Goal: Task Accomplishment & Management: Manage account settings

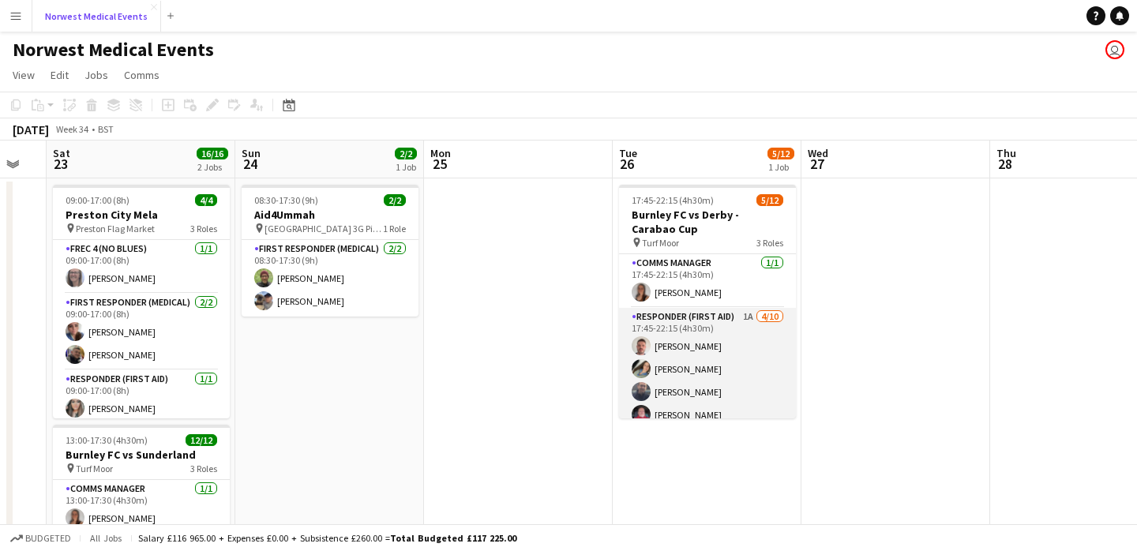
scroll to position [203, 0]
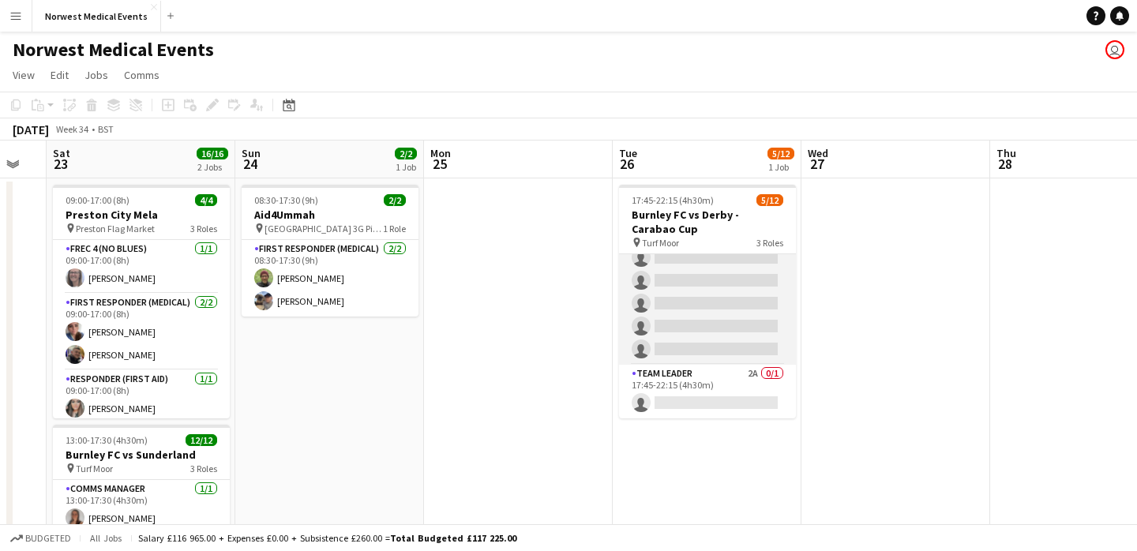
click at [727, 306] on app-card-role "Responder (First Aid) 1A [DATE] 17:45-22:15 (4h30m) [PERSON_NAME] [PERSON_NAME]…" at bounding box center [707, 235] width 177 height 260
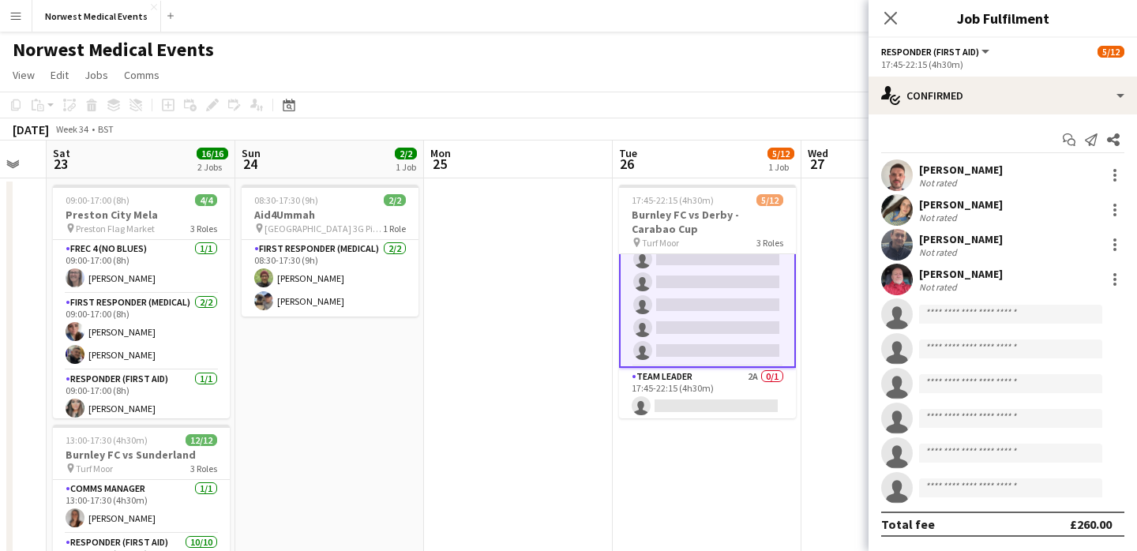
scroll to position [205, 0]
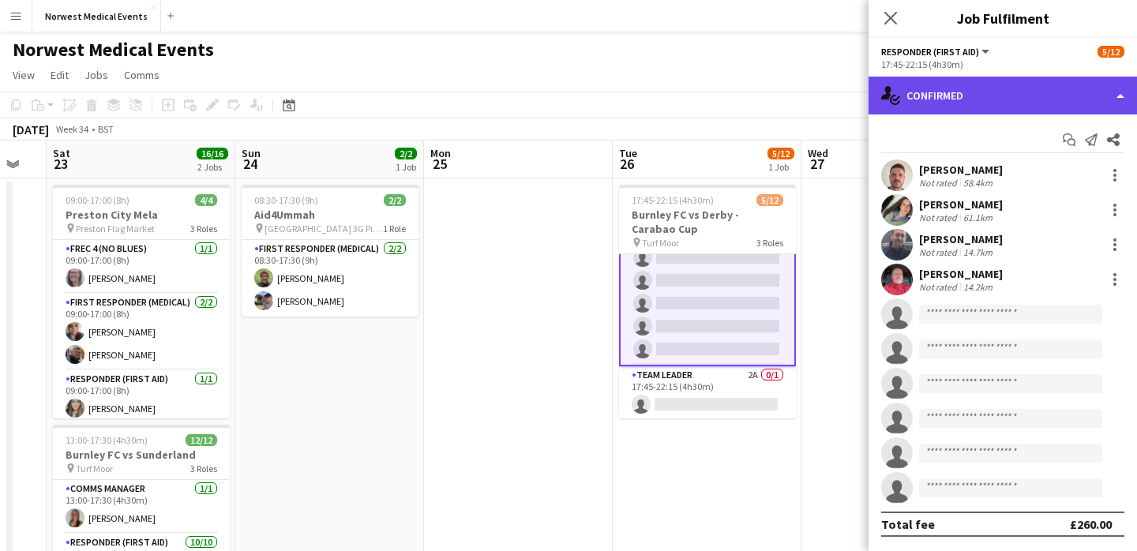
click at [976, 100] on div "single-neutral-actions-check-2 Confirmed" at bounding box center [1003, 96] width 268 height 38
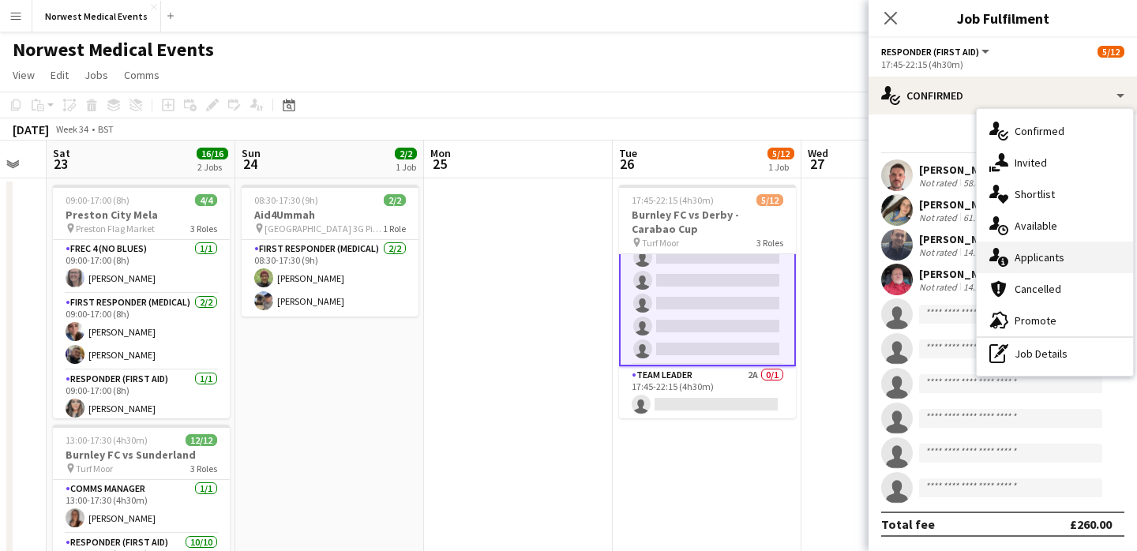
click at [1056, 245] on div "single-neutral-actions-information Applicants" at bounding box center [1055, 258] width 156 height 32
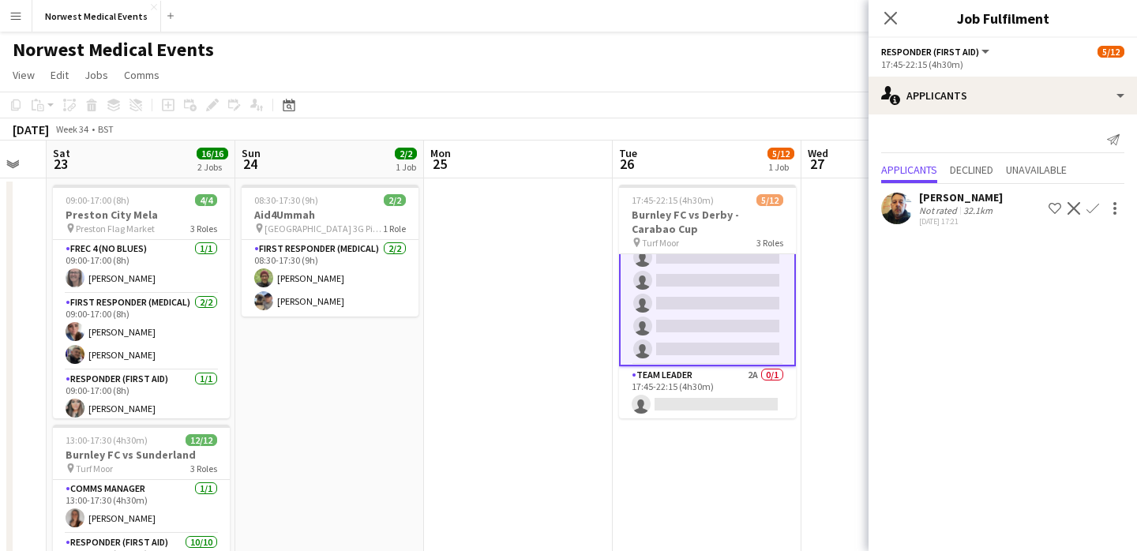
click at [1095, 210] on app-icon "Confirm" at bounding box center [1093, 208] width 13 height 13
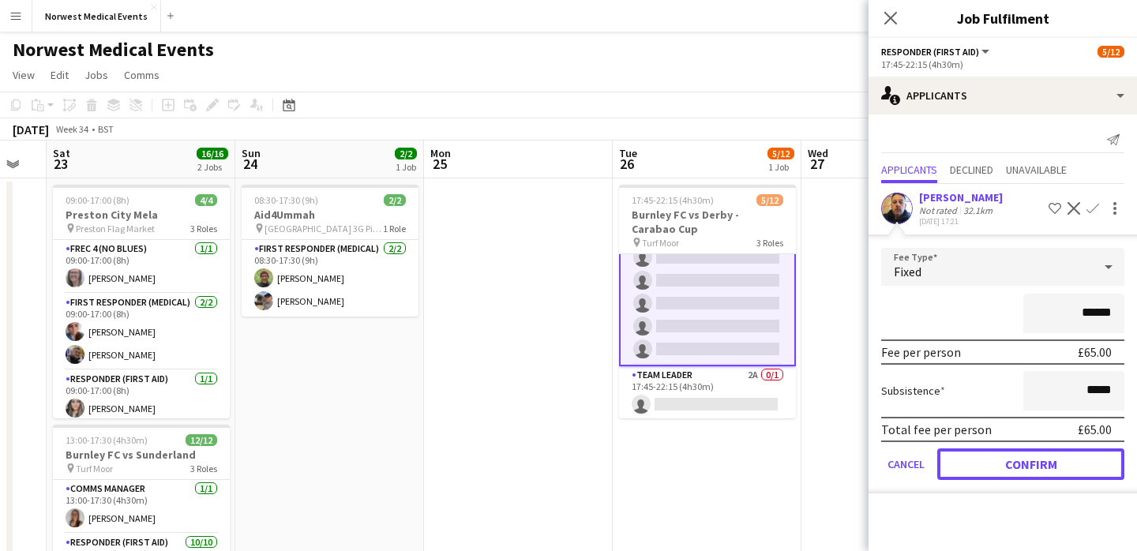
click at [1039, 470] on button "Confirm" at bounding box center [1030, 465] width 187 height 32
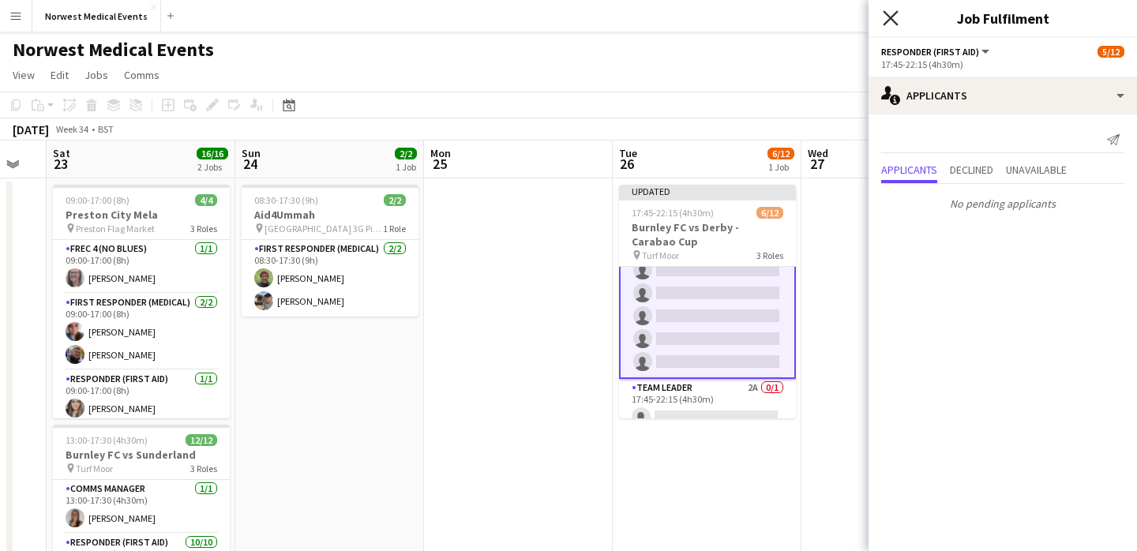
click at [892, 20] on icon at bounding box center [890, 17] width 15 height 15
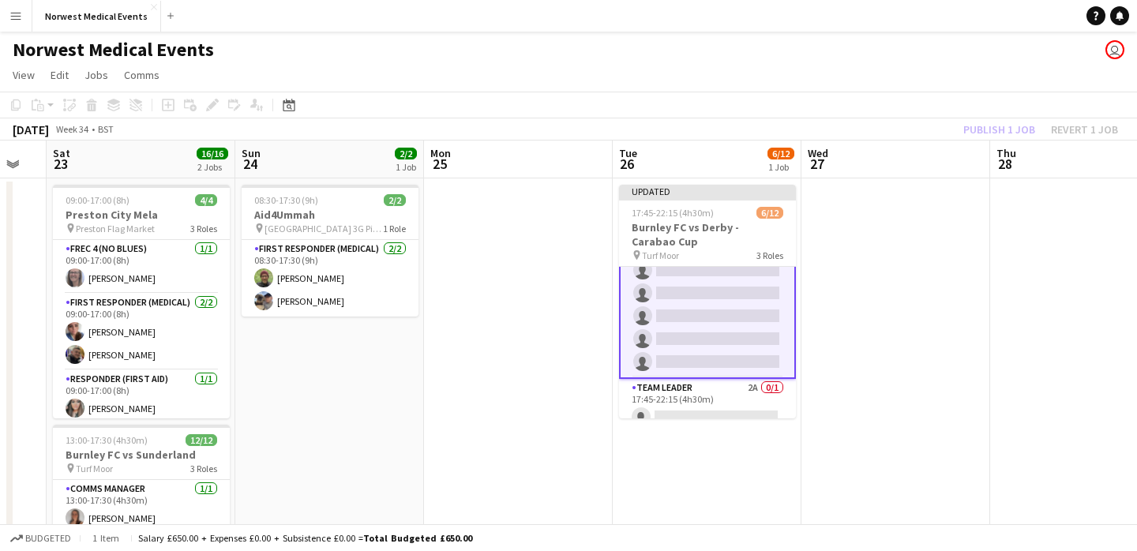
click at [990, 124] on div "Publish 1 job Revert 1 job" at bounding box center [1040, 129] width 193 height 21
click at [990, 124] on button "Publish 1 job" at bounding box center [999, 129] width 84 height 21
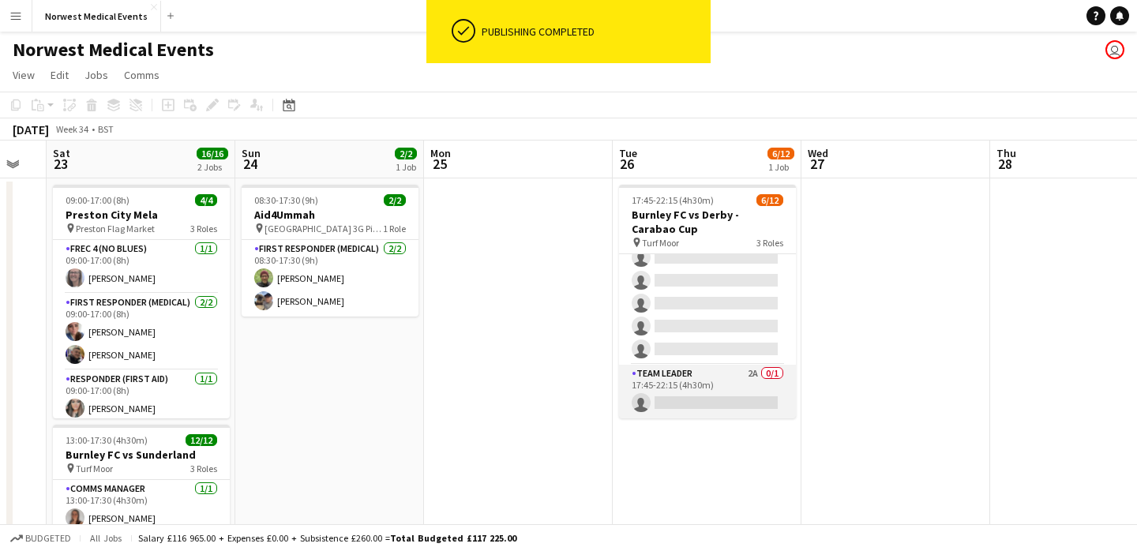
click at [698, 385] on app-card-role "Team Leader 2A 0/1 17:45-22:15 (4h30m) single-neutral-actions" at bounding box center [707, 392] width 177 height 54
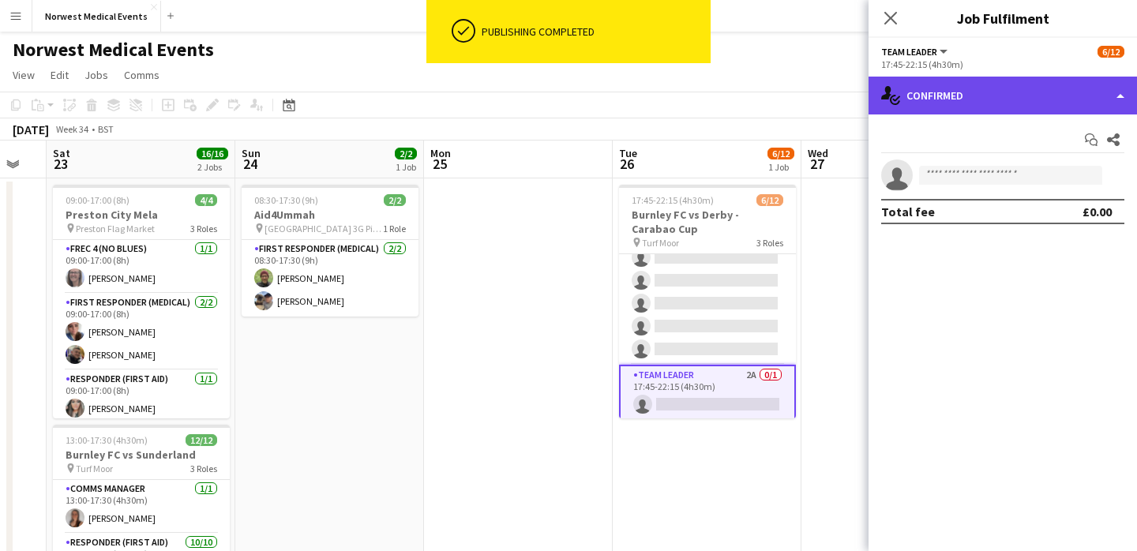
click at [984, 89] on div "single-neutral-actions-check-2 Confirmed" at bounding box center [1003, 96] width 268 height 38
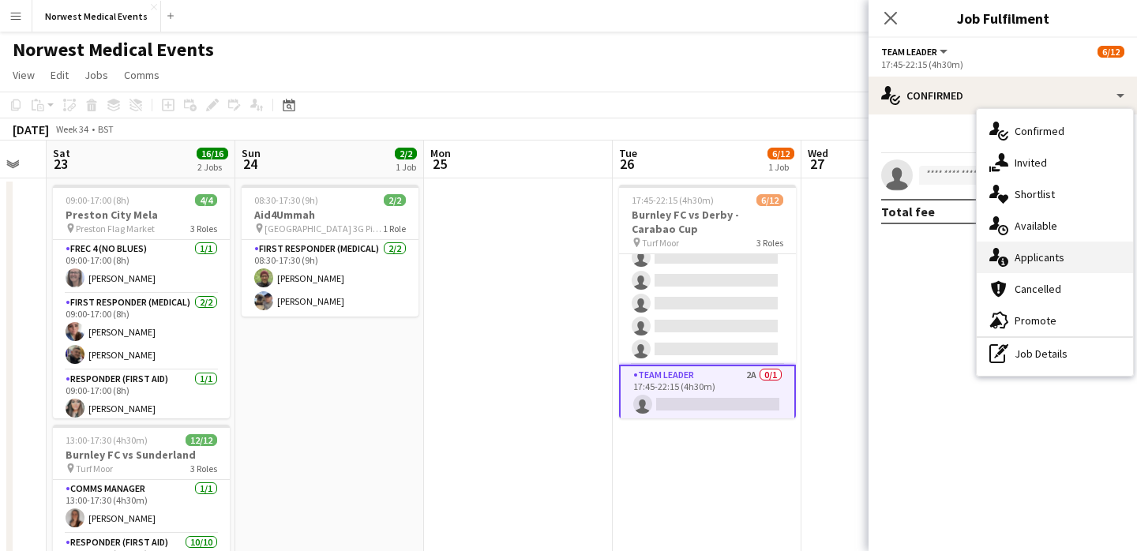
click at [1030, 256] on div "single-neutral-actions-information Applicants" at bounding box center [1055, 258] width 156 height 32
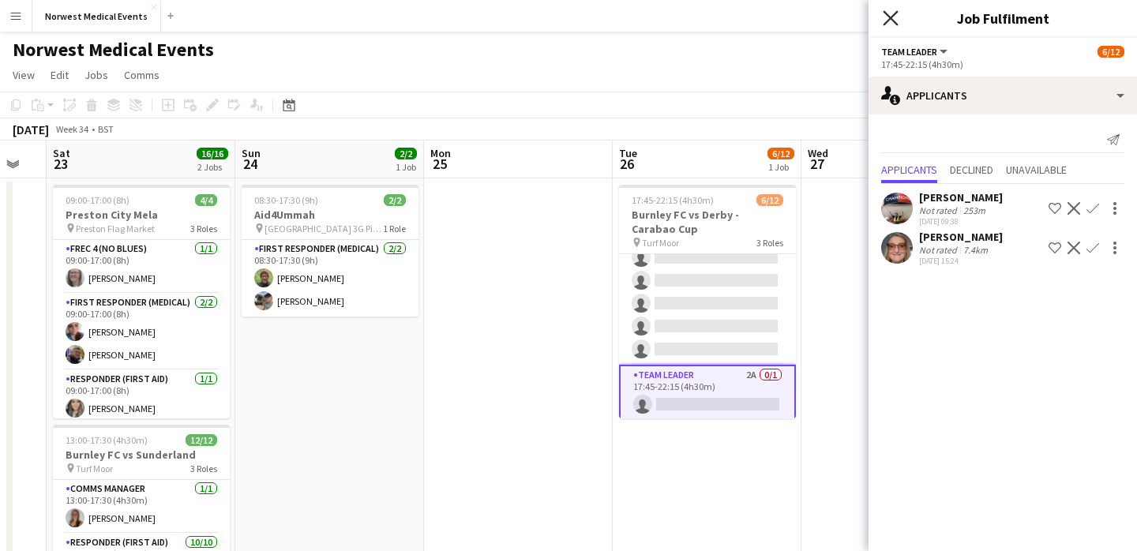
click at [890, 19] on icon at bounding box center [890, 17] width 15 height 15
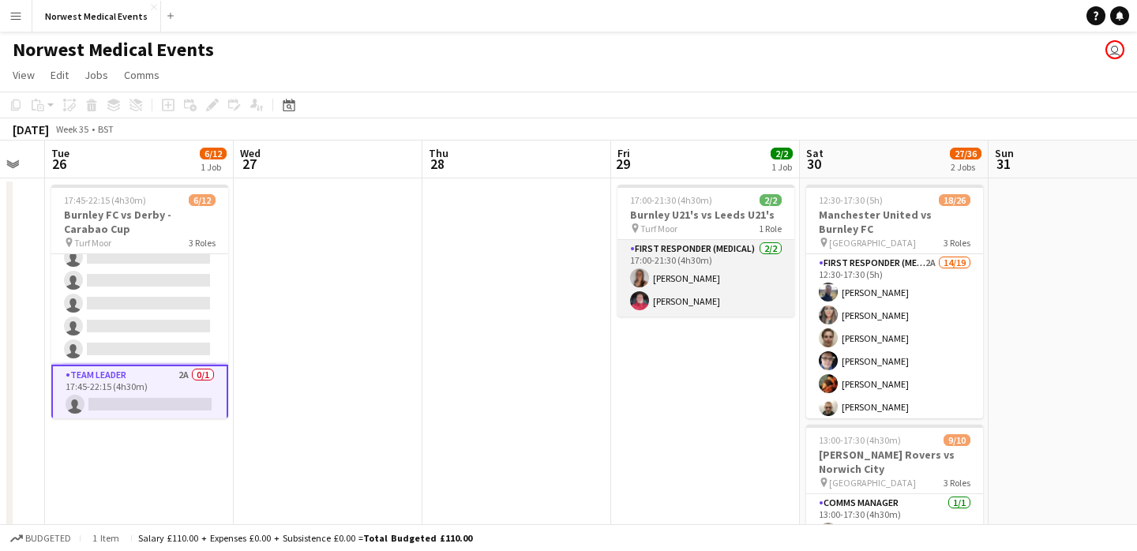
scroll to position [0, 565]
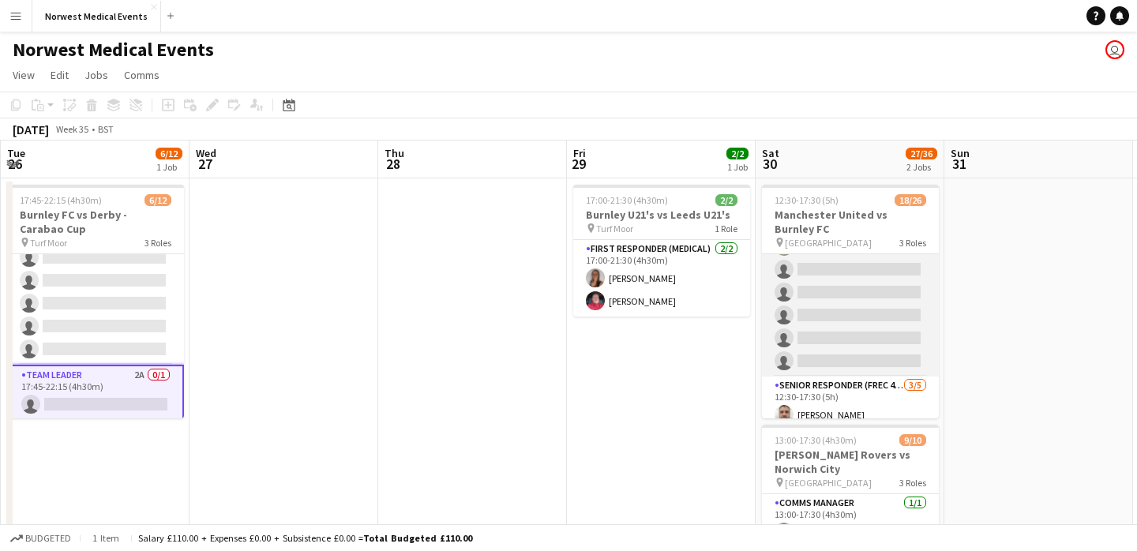
click at [868, 297] on app-card-role "First Responder (Medical) 2A 14/19 12:30-17:30 (5h) [PERSON_NAME] [PERSON_NAME]…" at bounding box center [850, 144] width 177 height 466
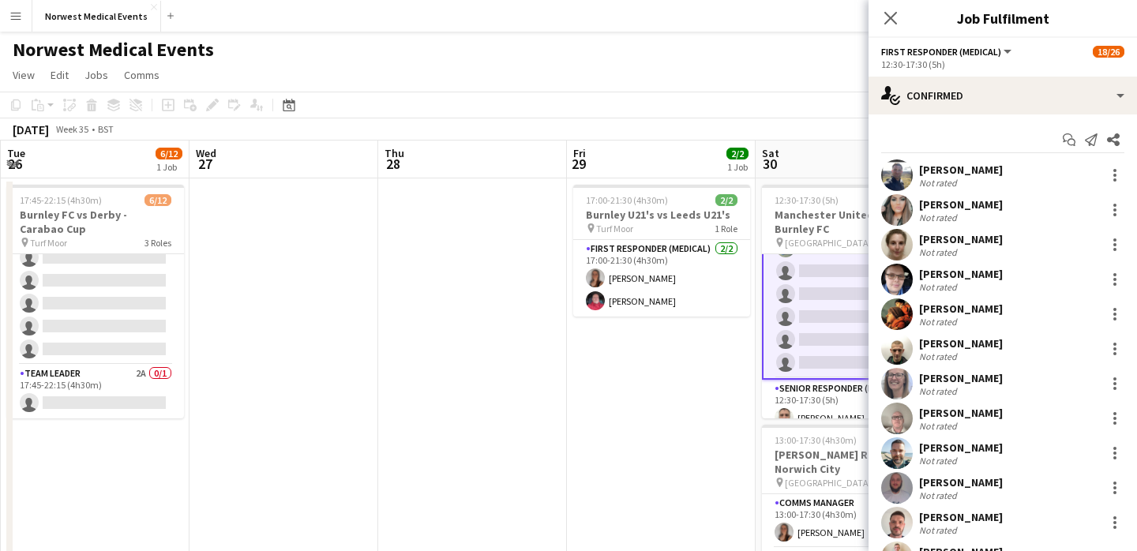
scroll to position [345, 0]
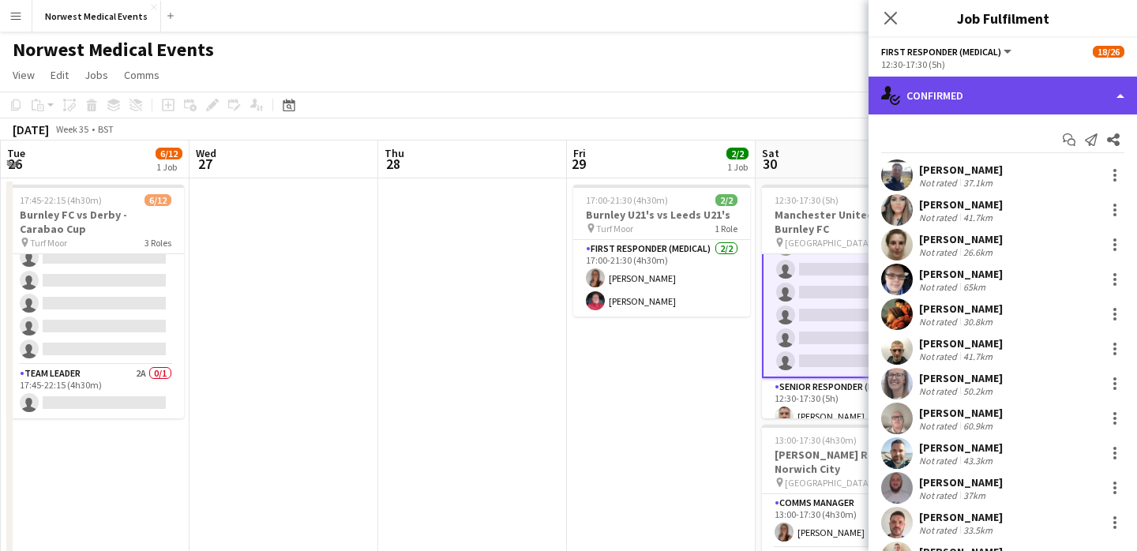
click at [992, 96] on div "single-neutral-actions-check-2 Confirmed" at bounding box center [1003, 96] width 268 height 38
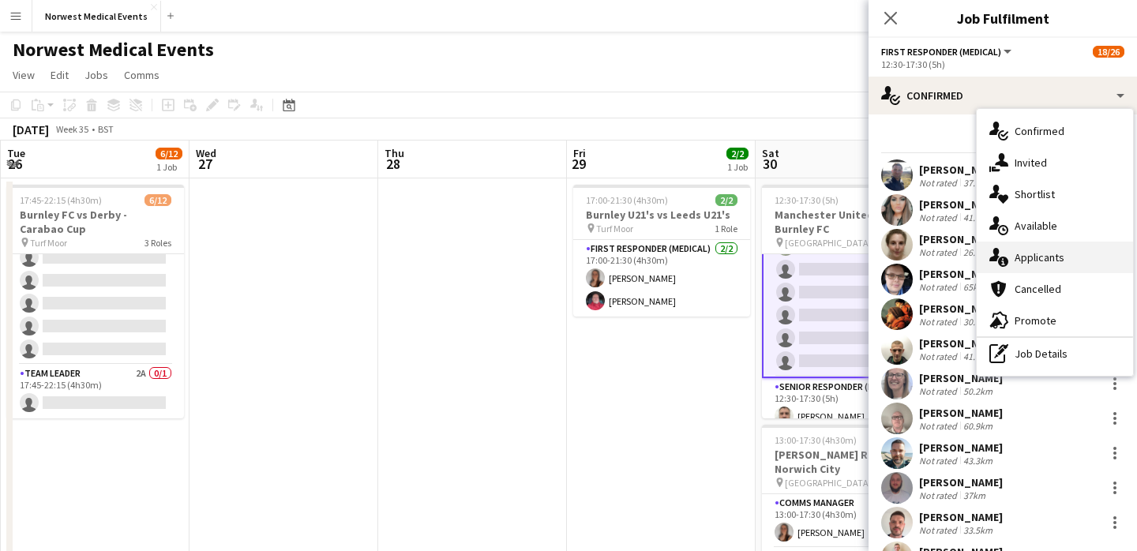
click at [1044, 257] on div "single-neutral-actions-information Applicants" at bounding box center [1055, 258] width 156 height 32
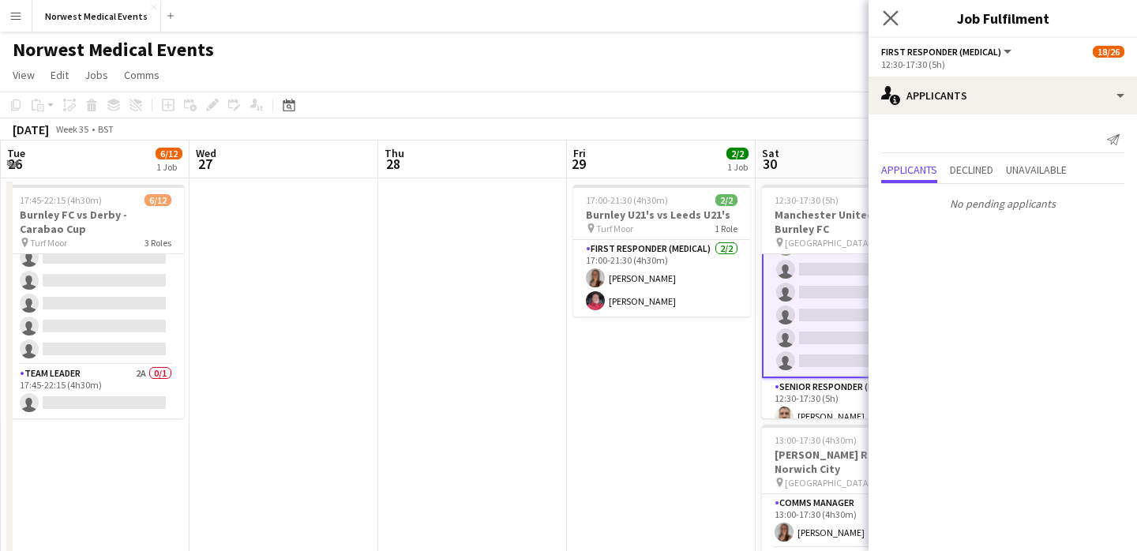
click at [899, 16] on app-icon "Close pop-in" at bounding box center [891, 18] width 23 height 23
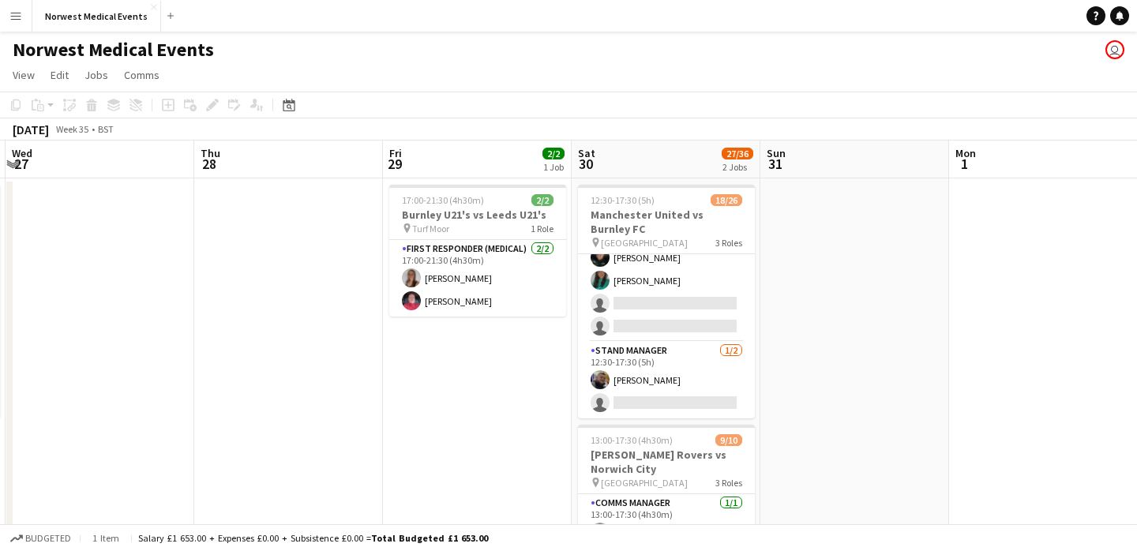
scroll to position [0, 485]
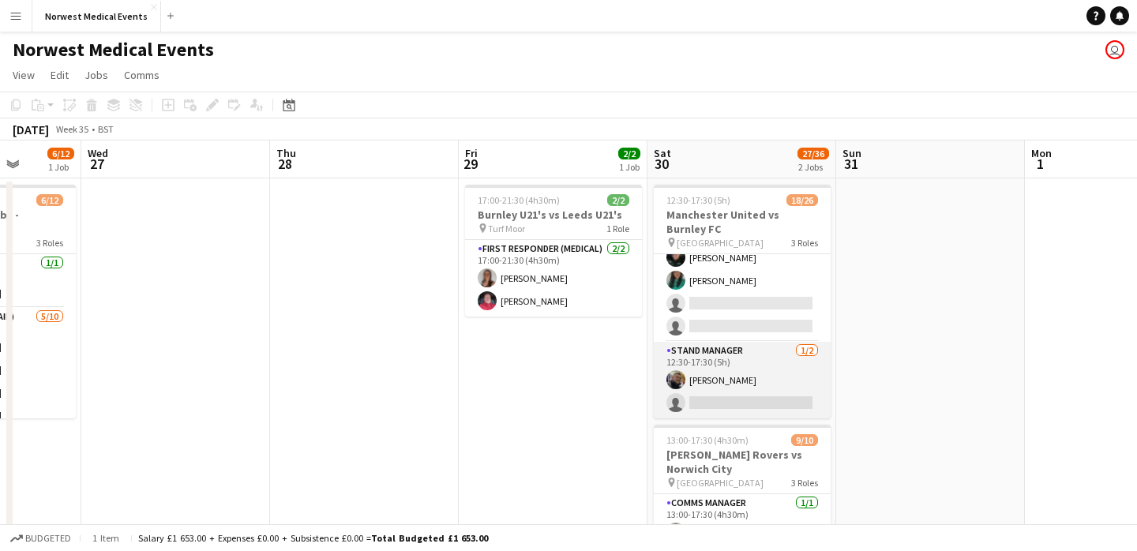
click at [749, 373] on app-card-role "Stand Manager [DATE] 12:30-17:30 (5h) [PERSON_NAME] single-neutral-actions" at bounding box center [742, 380] width 177 height 77
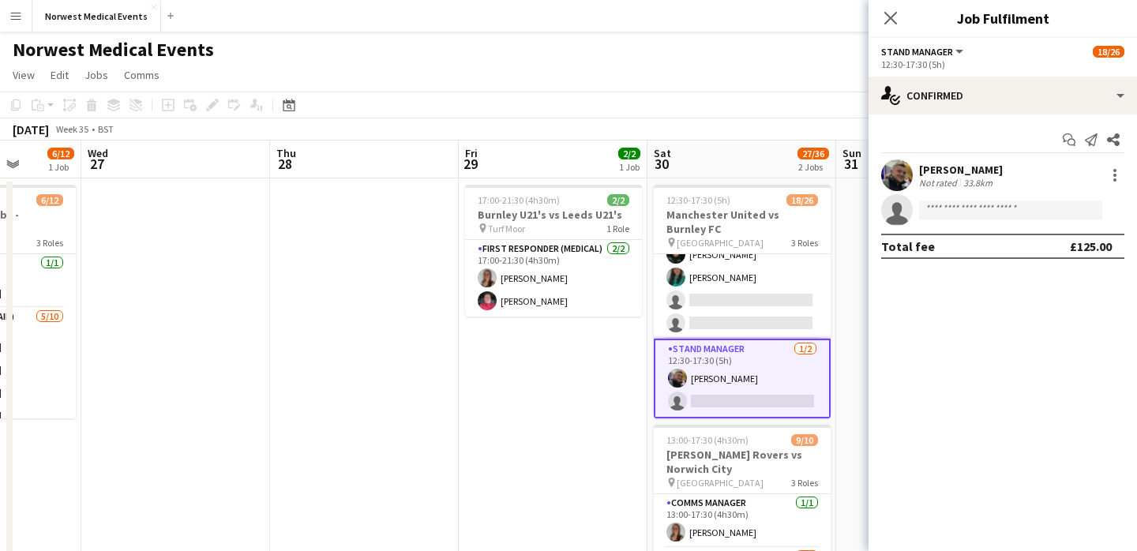
scroll to position [524, 0]
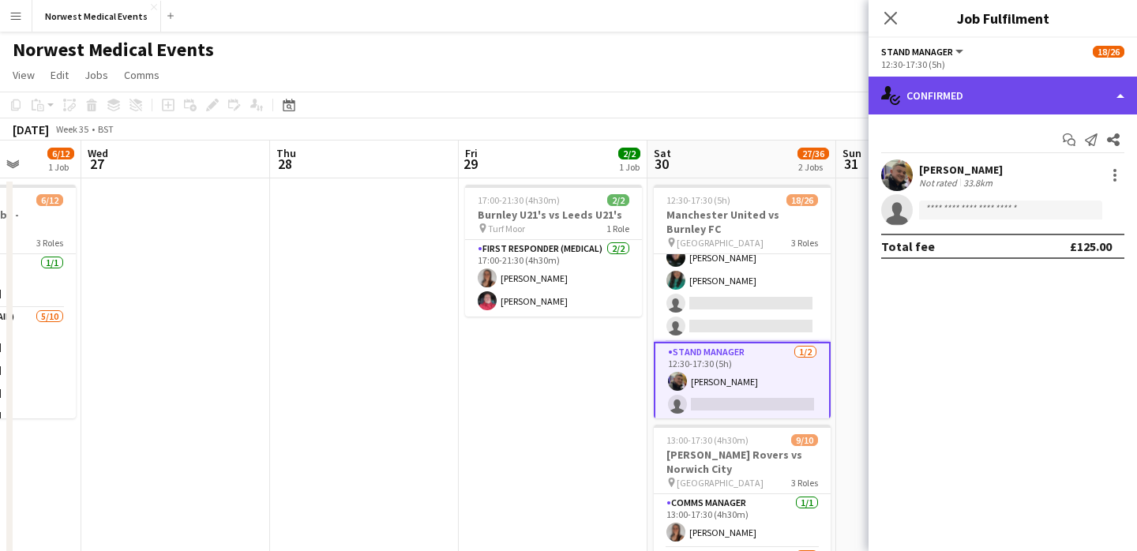
click at [964, 103] on div "single-neutral-actions-check-2 Confirmed" at bounding box center [1003, 96] width 268 height 38
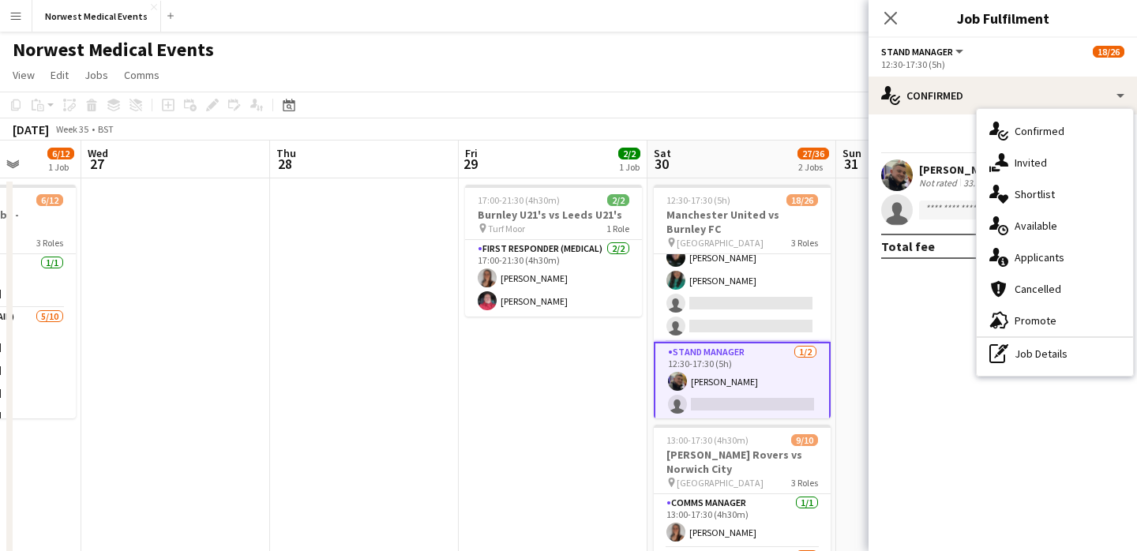
click at [1045, 257] on div "single-neutral-actions-information Applicants" at bounding box center [1055, 258] width 156 height 32
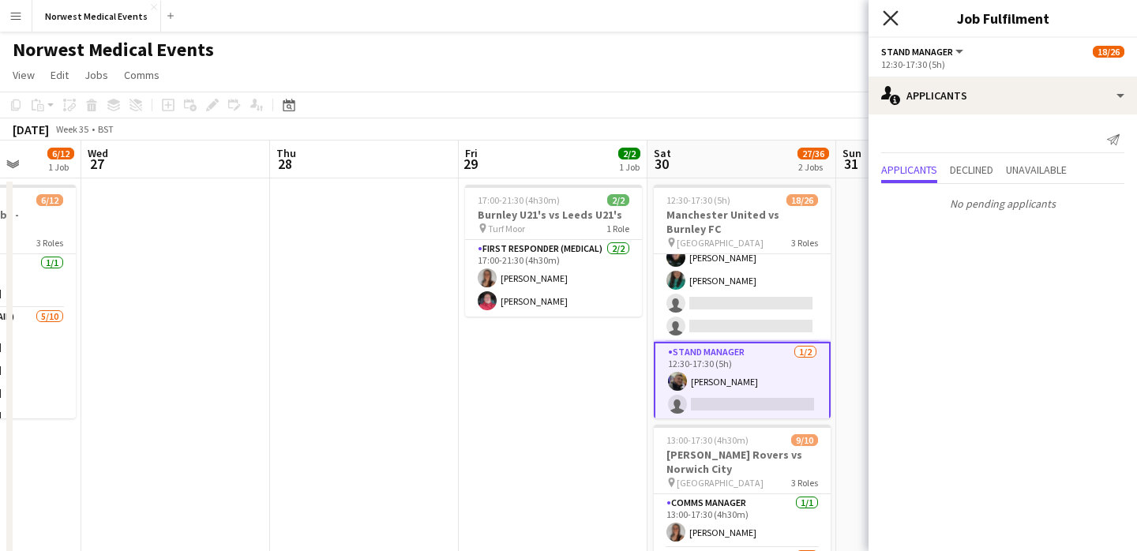
click at [891, 15] on icon "Close pop-in" at bounding box center [890, 17] width 15 height 15
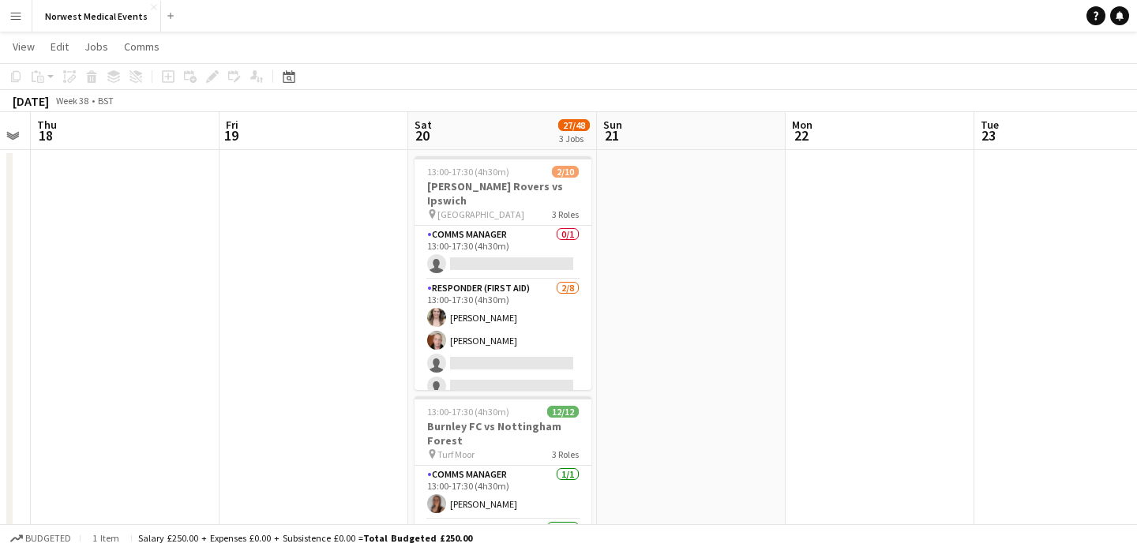
scroll to position [0, 630]
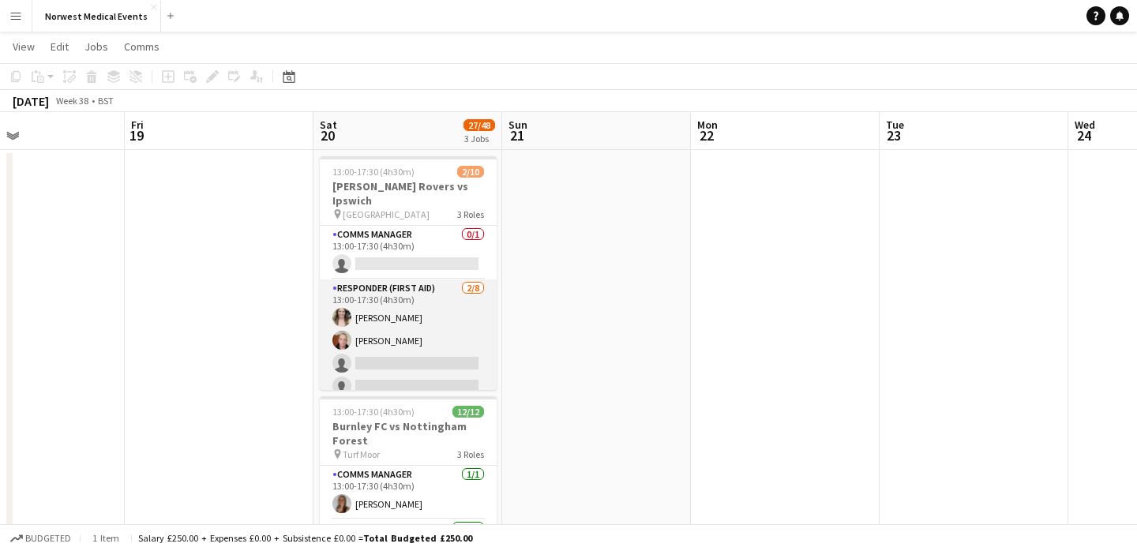
click at [402, 332] on app-card-role "Responder (First Aid) [DATE] 13:00-17:30 (4h30m) [PERSON_NAME] [PERSON_NAME] si…" at bounding box center [408, 387] width 177 height 214
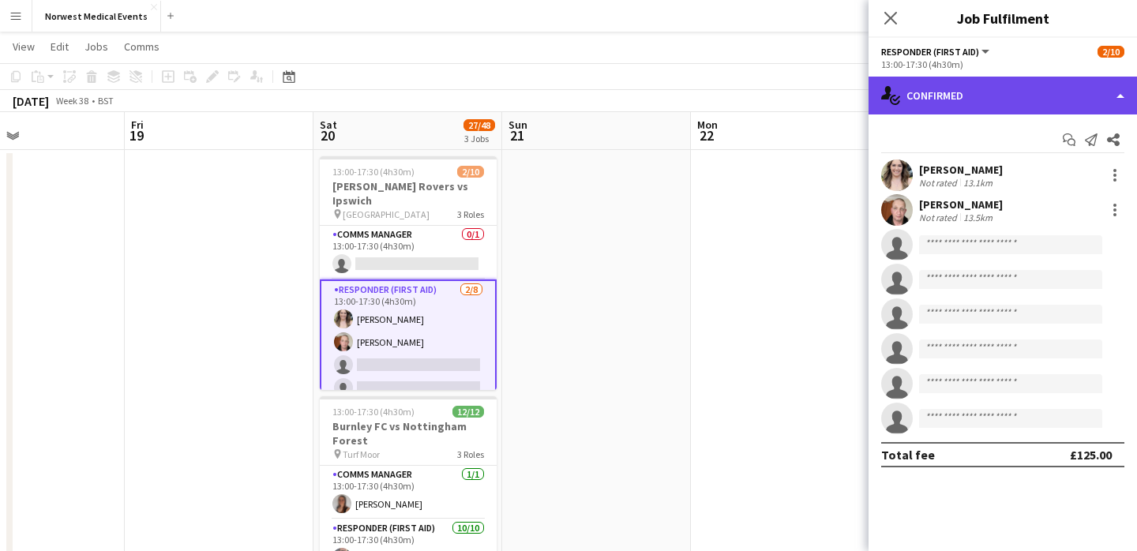
click at [974, 87] on div "single-neutral-actions-check-2 Confirmed" at bounding box center [1003, 96] width 268 height 38
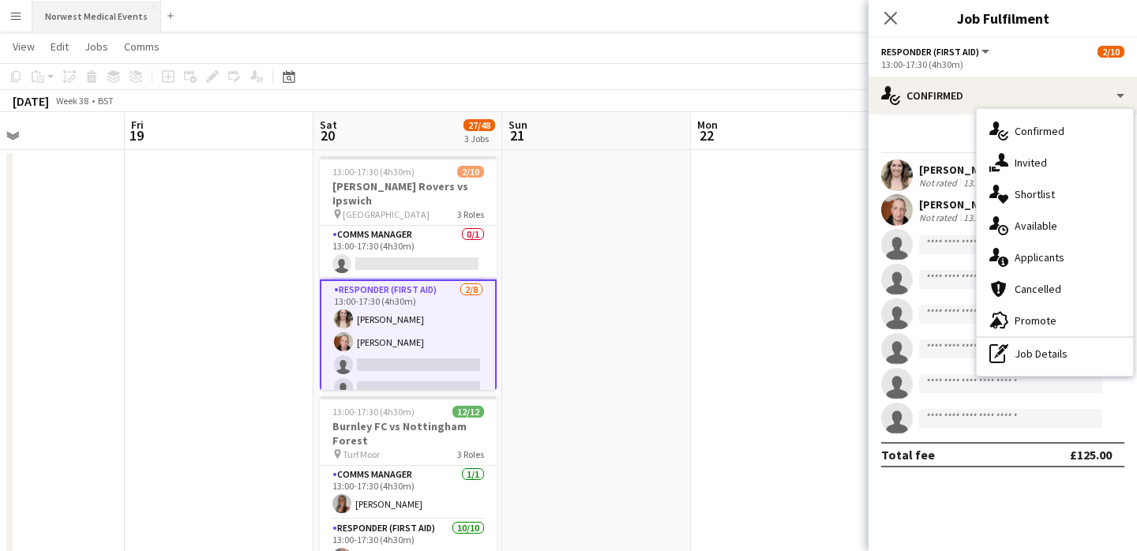
click at [109, 28] on button "Norwest Medical Events Close" at bounding box center [96, 16] width 129 height 31
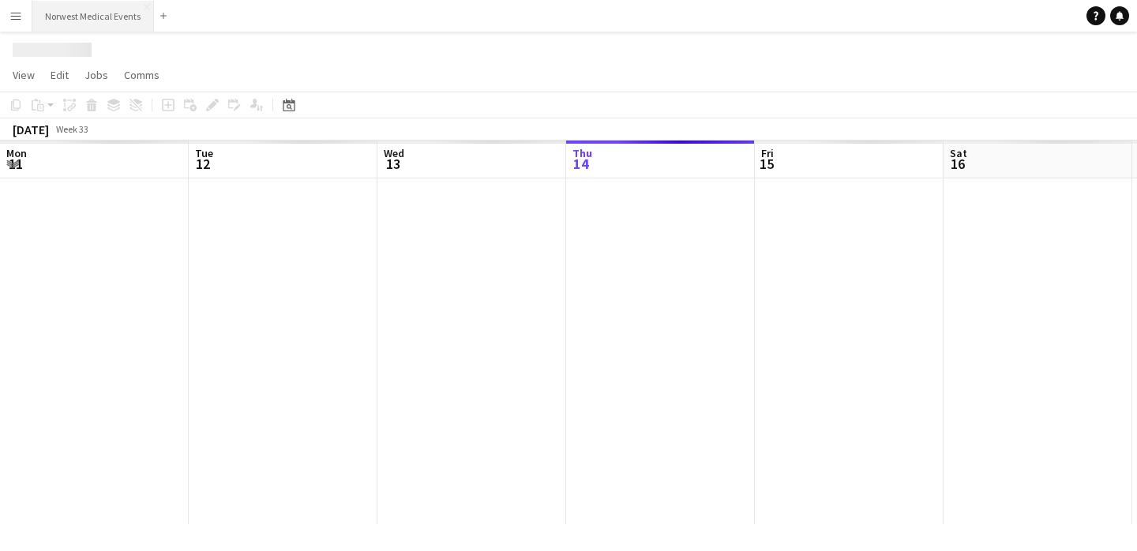
scroll to position [0, 377]
